Goal: Find specific page/section: Find specific page/section

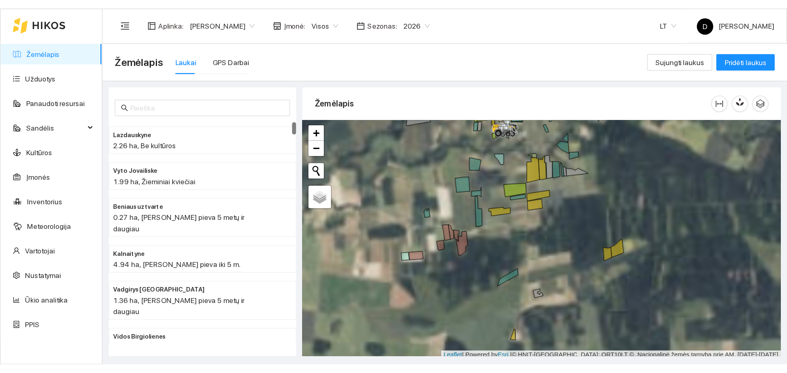
scroll to position [2, 0]
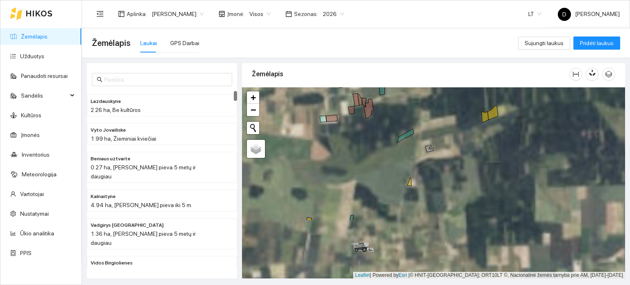
drag, startPoint x: 412, startPoint y: 221, endPoint x: 412, endPoint y: 131, distance: 90.2
click at [412, 133] on div at bounding box center [433, 182] width 383 height 191
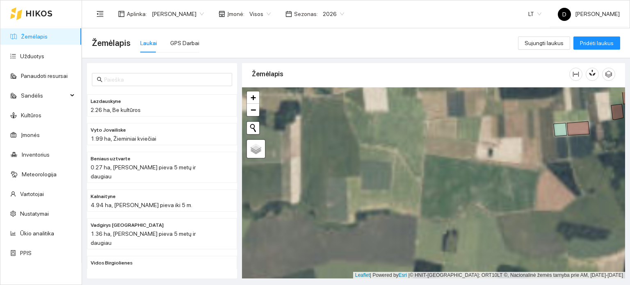
drag, startPoint x: 458, startPoint y: 170, endPoint x: 471, endPoint y: 224, distance: 55.9
click at [471, 224] on div at bounding box center [433, 182] width 383 height 191
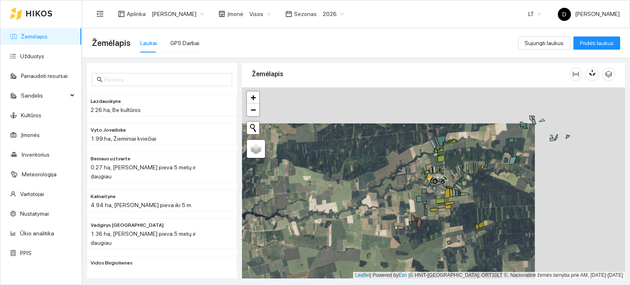
drag, startPoint x: 500, startPoint y: 148, endPoint x: 398, endPoint y: 189, distance: 110.5
click at [398, 189] on div at bounding box center [433, 182] width 383 height 191
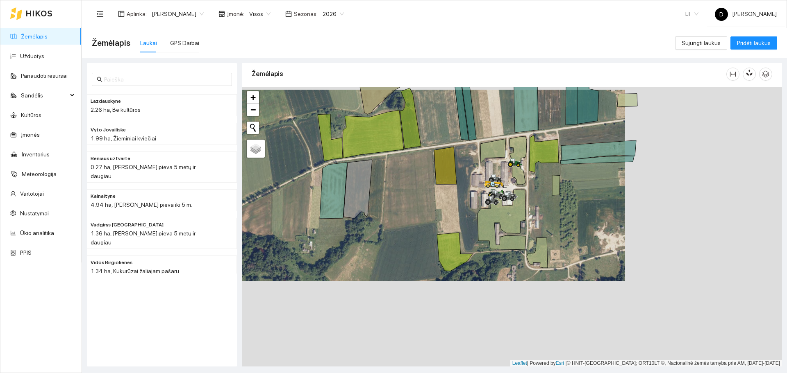
scroll to position [2, 0]
